Goal: Find specific page/section: Find specific page/section

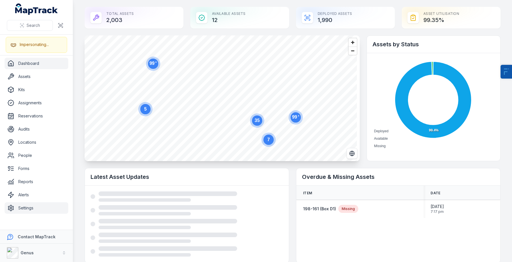
click at [26, 210] on link "Settings" at bounding box center [37, 207] width 64 height 11
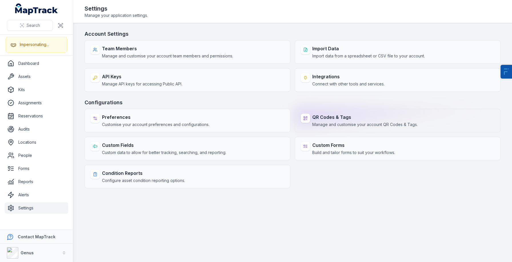
click at [319, 124] on span "Manage and customise your account QR Codes & Tags." at bounding box center [364, 125] width 105 height 6
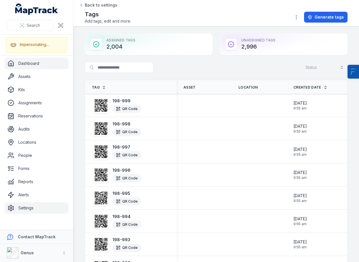
click at [42, 64] on link "Dashboard" at bounding box center [37, 63] width 64 height 11
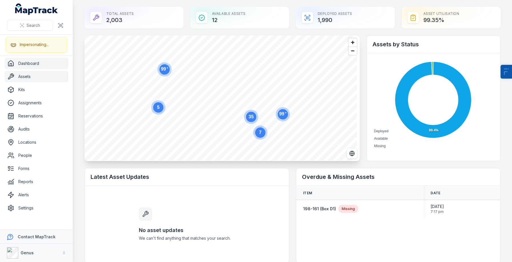
click at [44, 74] on link "Assets" at bounding box center [37, 76] width 64 height 11
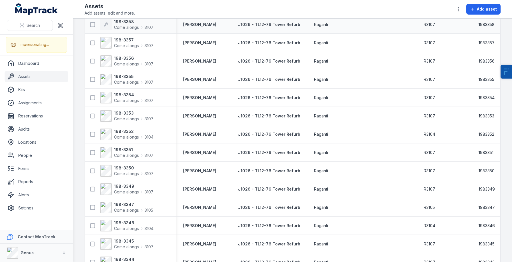
scroll to position [244, 0]
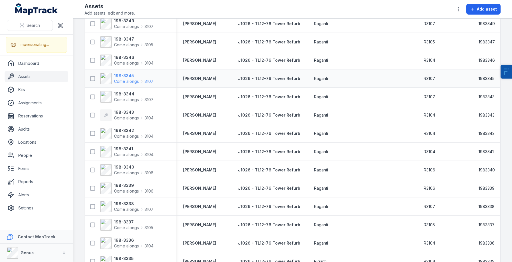
click at [126, 75] on strong "198-3345" at bounding box center [133, 76] width 39 height 6
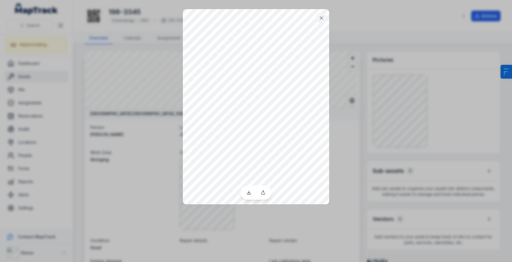
click at [161, 167] on div at bounding box center [256, 131] width 512 height 262
click at [147, 173] on div at bounding box center [256, 131] width 512 height 262
click at [323, 14] on button at bounding box center [321, 18] width 11 height 11
click at [359, 108] on div at bounding box center [256, 131] width 512 height 262
click at [322, 16] on icon at bounding box center [322, 18] width 6 height 6
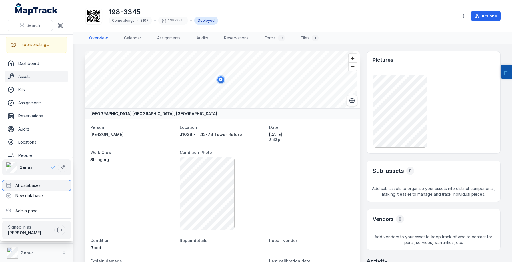
click at [29, 186] on div "All databases" at bounding box center [36, 185] width 69 height 10
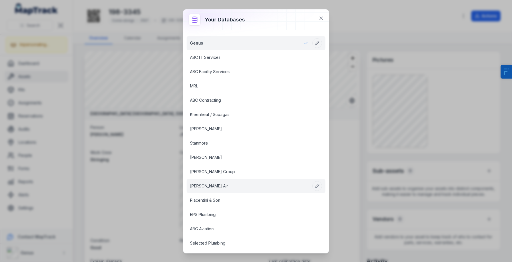
click at [198, 188] on link "[PERSON_NAME] Air" at bounding box center [249, 186] width 118 height 6
